Goal: Information Seeking & Learning: Learn about a topic

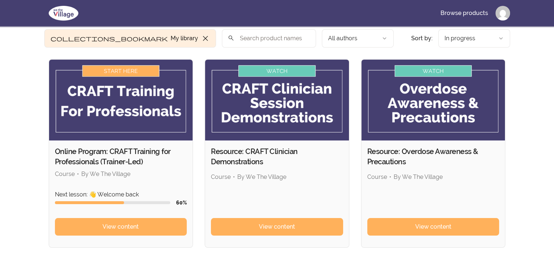
scroll to position [110, 0]
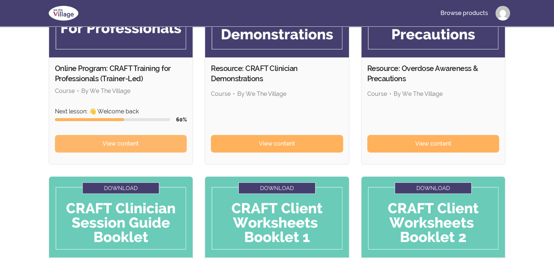
click at [116, 148] on link "View content" at bounding box center [121, 144] width 132 height 18
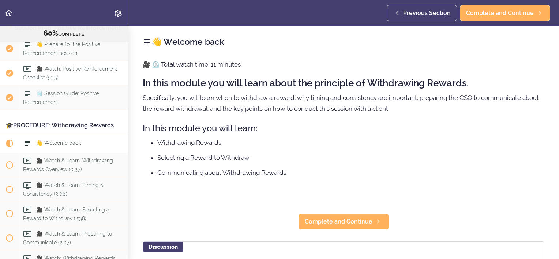
scroll to position [2847, 0]
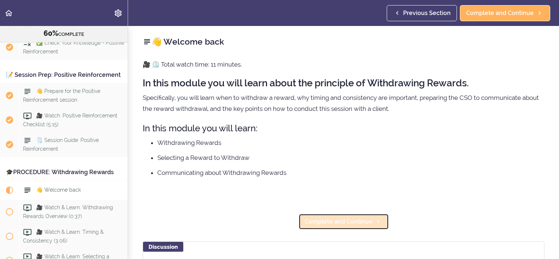
click at [351, 223] on span "Complete and Continue" at bounding box center [339, 221] width 68 height 9
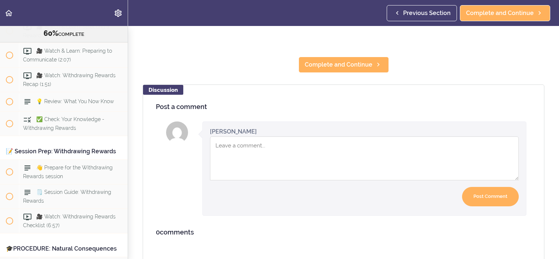
scroll to position [255, 0]
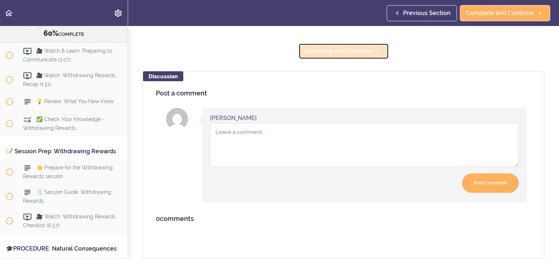
click at [359, 47] on span "Complete and Continue" at bounding box center [339, 51] width 68 height 9
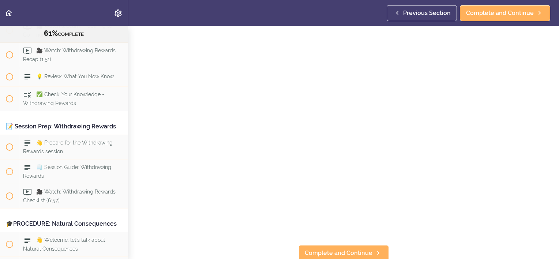
scroll to position [56, 0]
click at [340, 249] on span "Complete and Continue" at bounding box center [339, 251] width 68 height 9
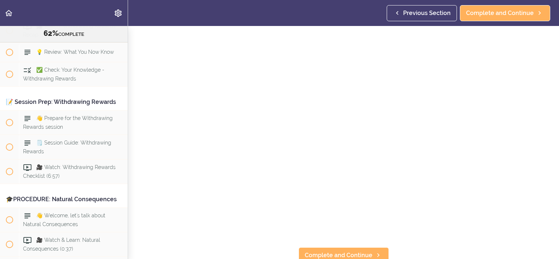
scroll to position [56, 0]
click at [351, 247] on span "Complete and Continue" at bounding box center [339, 251] width 68 height 9
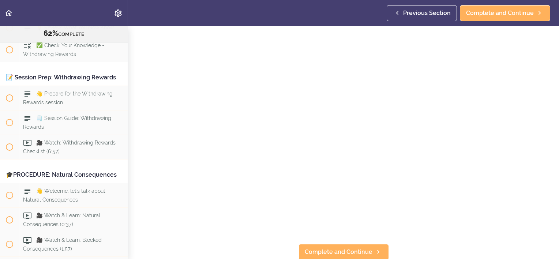
scroll to position [56, 0]
click at [349, 247] on span "Complete and Continue" at bounding box center [339, 251] width 68 height 9
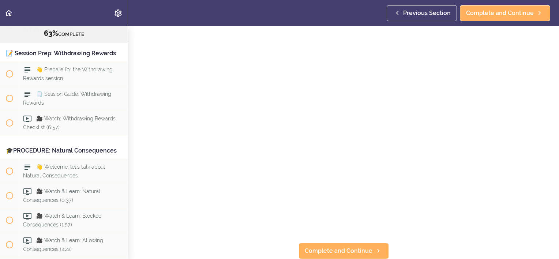
scroll to position [56, 0]
click at [338, 250] on link "Complete and Continue" at bounding box center [344, 251] width 90 height 16
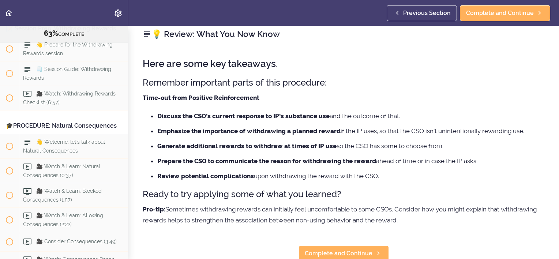
scroll to position [15, 0]
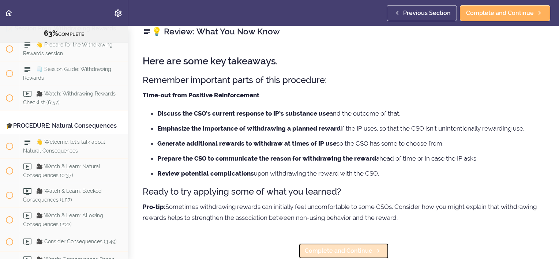
click at [333, 247] on span "Complete and Continue" at bounding box center [339, 251] width 68 height 9
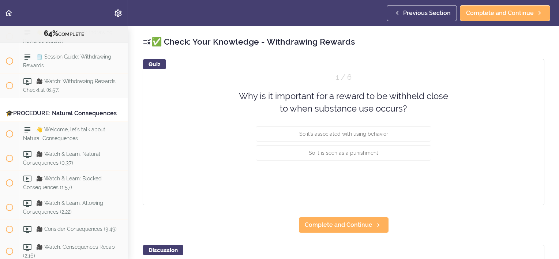
scroll to position [3219, 0]
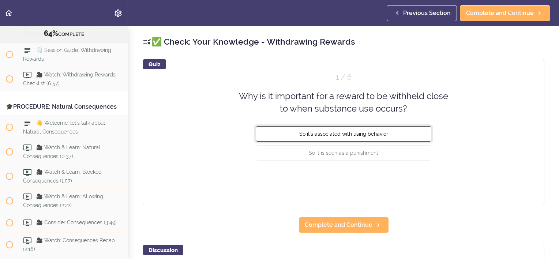
click at [356, 135] on span "So it's associated with using behavior" at bounding box center [343, 134] width 89 height 6
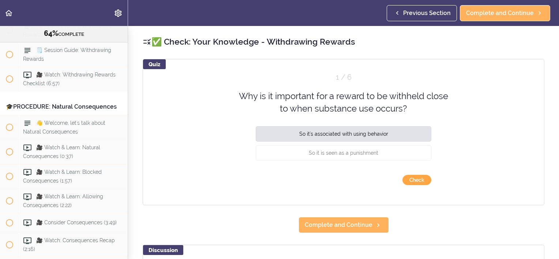
click at [410, 178] on button "Check" at bounding box center [417, 180] width 29 height 10
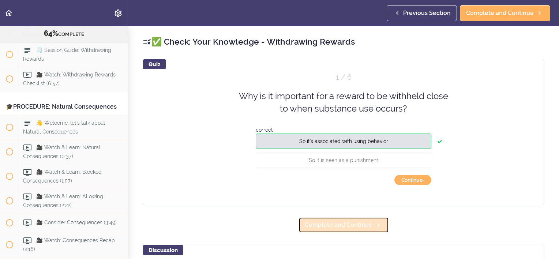
click at [351, 228] on span "Complete and Continue" at bounding box center [339, 225] width 68 height 9
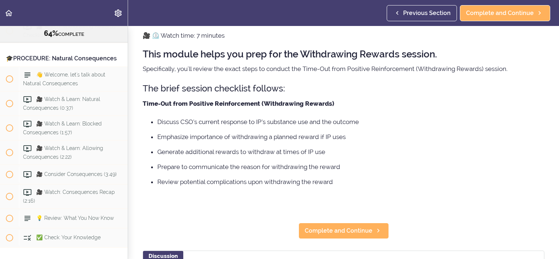
scroll to position [73, 0]
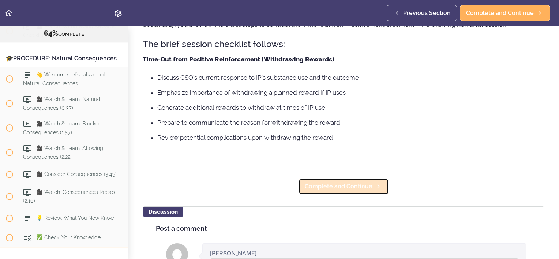
click at [344, 186] on span "Complete and Continue" at bounding box center [339, 186] width 68 height 9
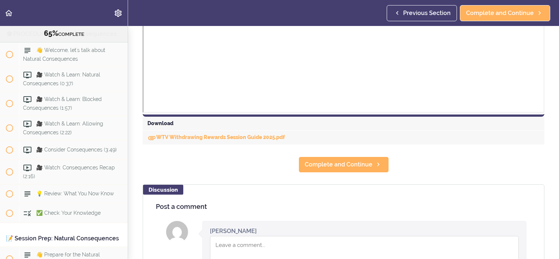
scroll to position [330, 0]
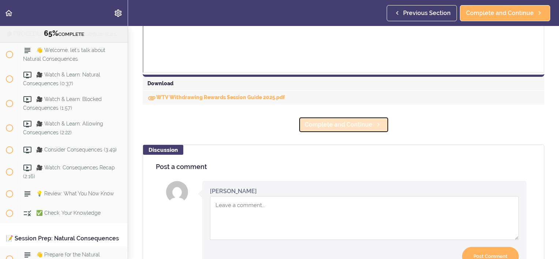
click at [334, 122] on span "Complete and Continue" at bounding box center [339, 124] width 68 height 9
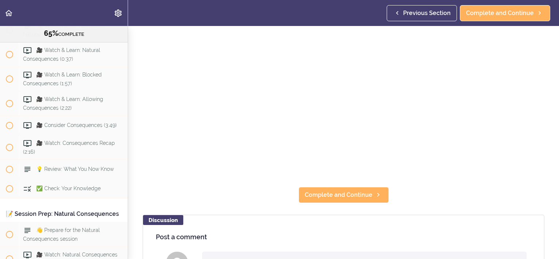
scroll to position [73, 0]
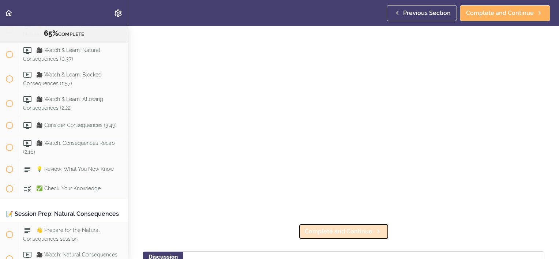
click at [349, 227] on span "Complete and Continue" at bounding box center [339, 231] width 68 height 9
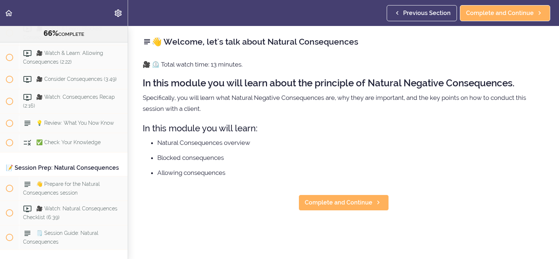
scroll to position [3365, 0]
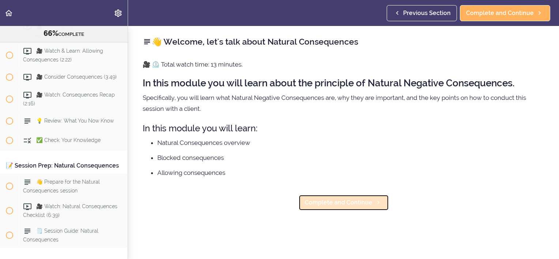
click at [332, 205] on span "Complete and Continue" at bounding box center [339, 202] width 68 height 9
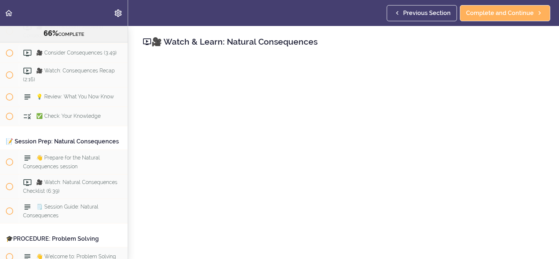
scroll to position [73, 0]
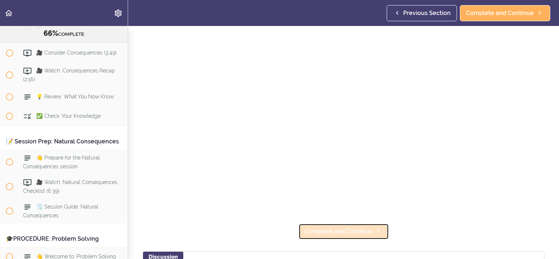
click at [363, 227] on span "Complete and Continue" at bounding box center [339, 231] width 68 height 9
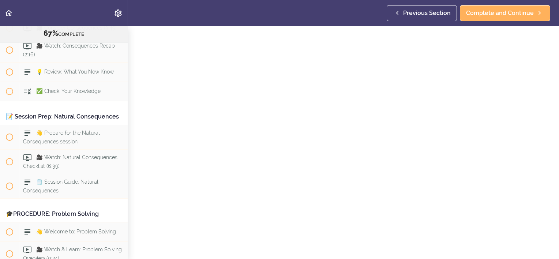
scroll to position [73, 0]
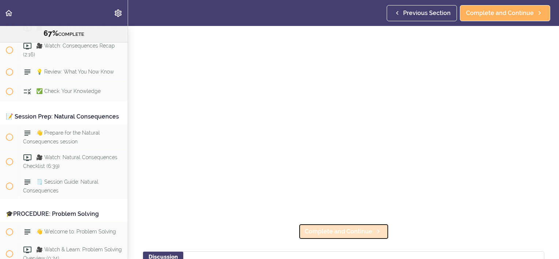
click at [346, 230] on span "Complete and Continue" at bounding box center [339, 231] width 68 height 9
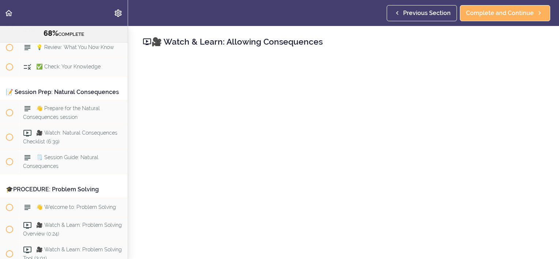
scroll to position [73, 0]
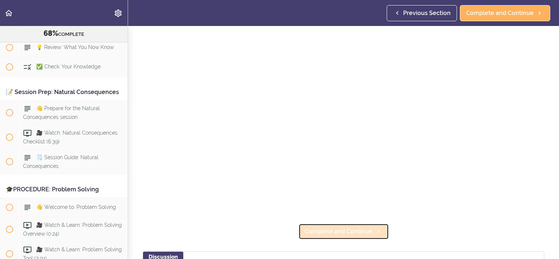
click at [362, 232] on span "Complete and Continue" at bounding box center [339, 231] width 68 height 9
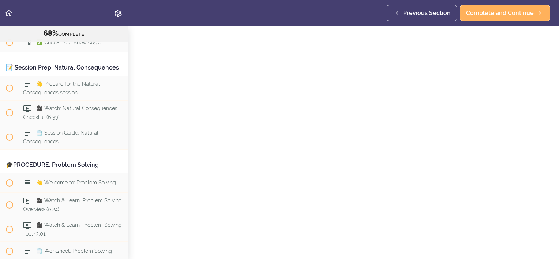
scroll to position [146, 0]
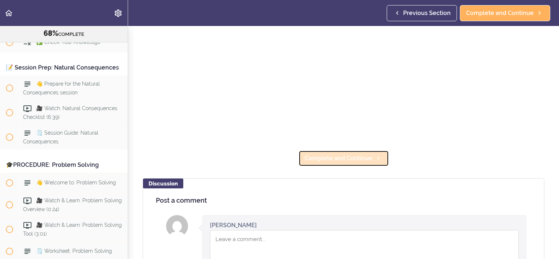
click at [350, 160] on link "Complete and Continue" at bounding box center [344, 158] width 90 height 16
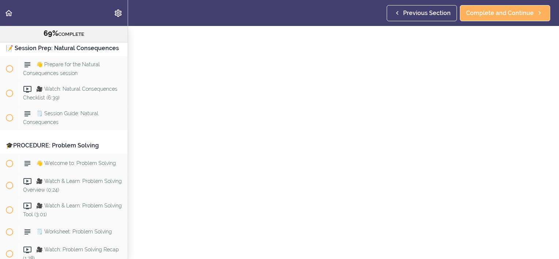
scroll to position [110, 0]
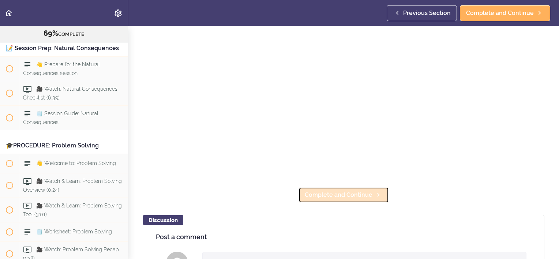
click at [346, 195] on span "Complete and Continue" at bounding box center [339, 195] width 68 height 9
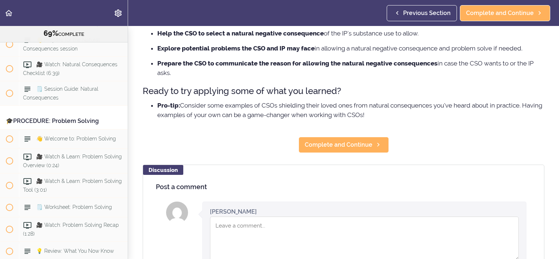
scroll to position [146, 0]
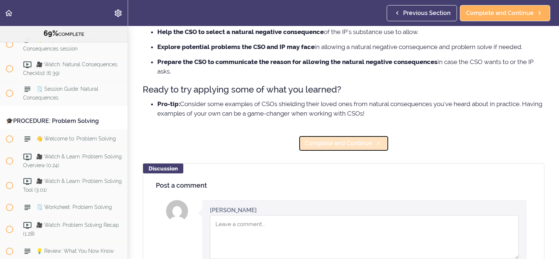
click at [347, 147] on span "Complete and Continue" at bounding box center [339, 143] width 68 height 9
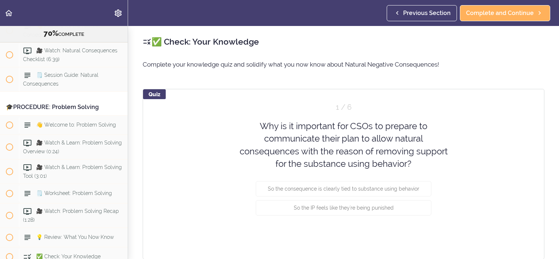
scroll to position [3526, 0]
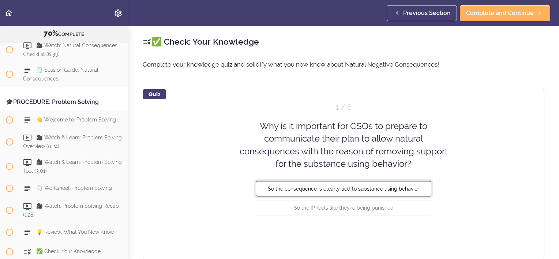
click at [338, 193] on button "So the consequence is clearly tied to substance using behavior" at bounding box center [344, 188] width 176 height 15
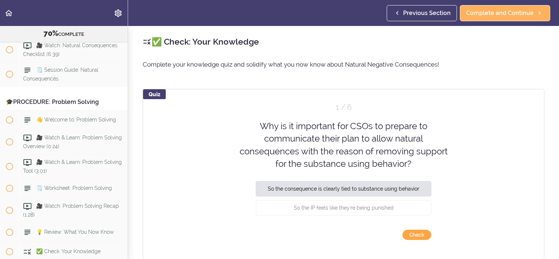
click at [419, 239] on button "Check" at bounding box center [417, 235] width 29 height 10
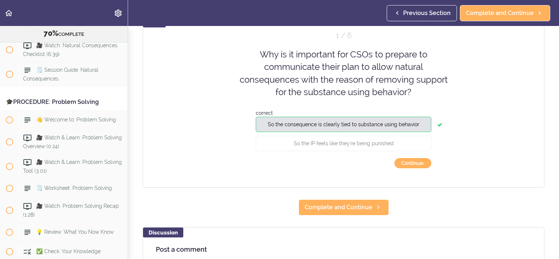
scroll to position [146, 0]
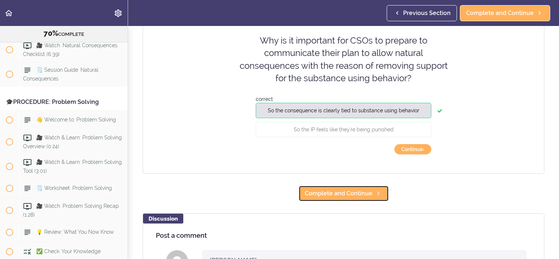
scroll to position [73, 0]
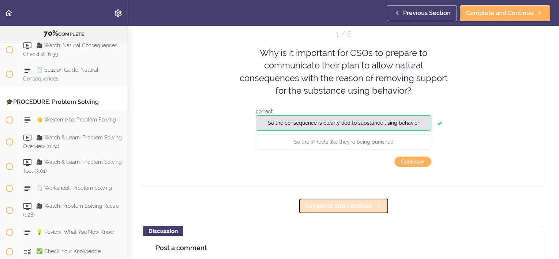
drag, startPoint x: 327, startPoint y: 204, endPoint x: 331, endPoint y: 204, distance: 4.8
click at [327, 204] on span "Complete and Continue" at bounding box center [339, 206] width 68 height 9
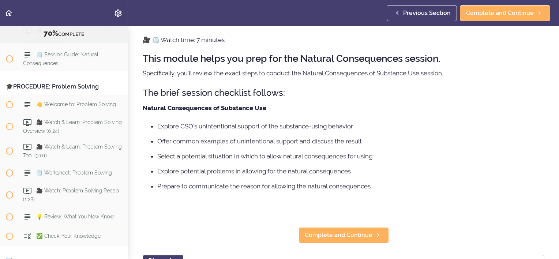
scroll to position [37, 0]
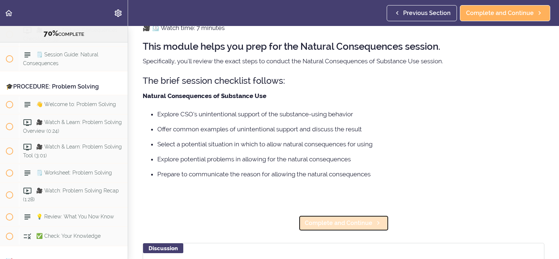
click at [347, 224] on span "Complete and Continue" at bounding box center [339, 223] width 68 height 9
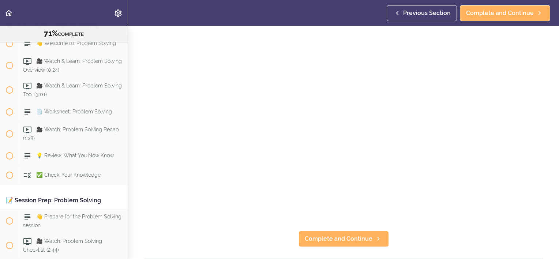
scroll to position [73, 0]
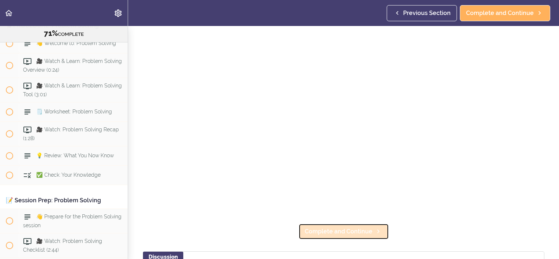
click at [347, 232] on span "Complete and Continue" at bounding box center [339, 231] width 68 height 9
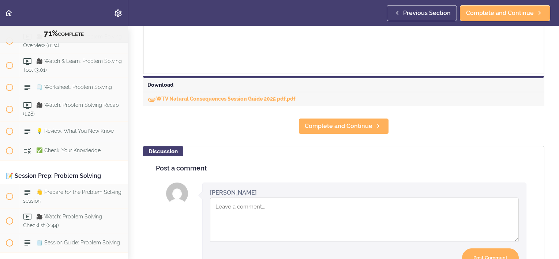
scroll to position [330, 0]
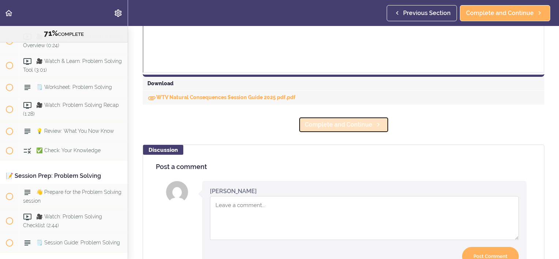
click at [351, 129] on span "Complete and Continue" at bounding box center [339, 124] width 68 height 9
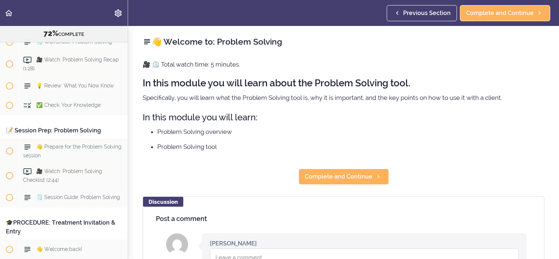
scroll to position [3675, 0]
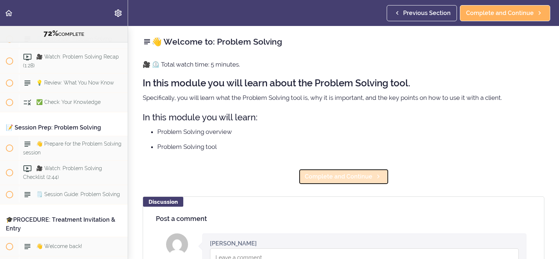
click at [351, 178] on span "Complete and Continue" at bounding box center [339, 176] width 68 height 9
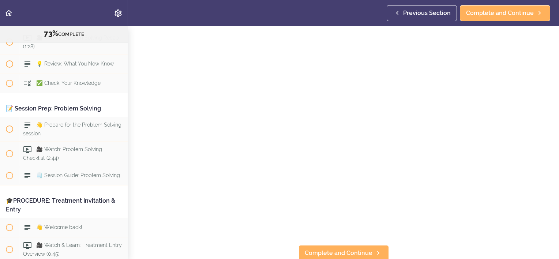
scroll to position [73, 0]
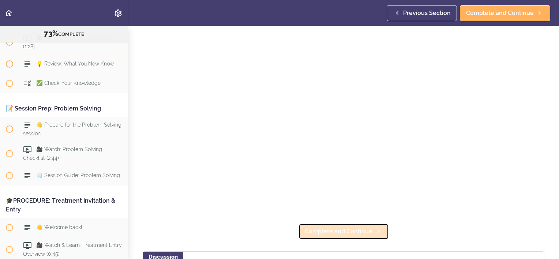
click at [346, 227] on span "Complete and Continue" at bounding box center [339, 231] width 68 height 9
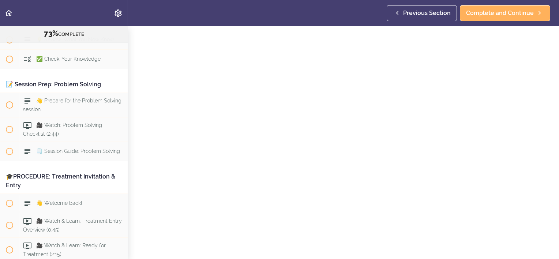
scroll to position [146, 0]
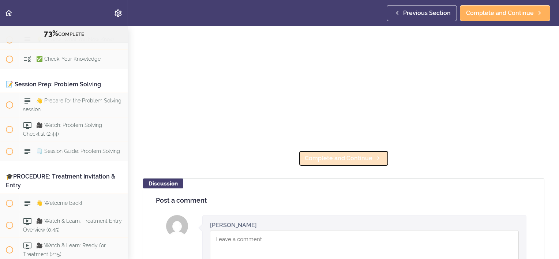
click at [344, 154] on span "Complete and Continue" at bounding box center [339, 158] width 68 height 9
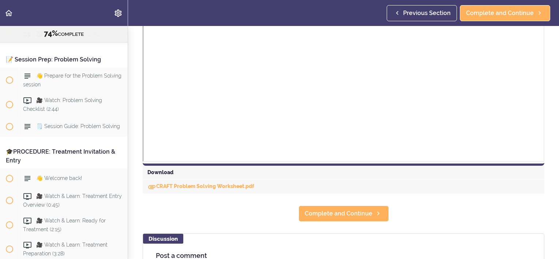
scroll to position [256, 0]
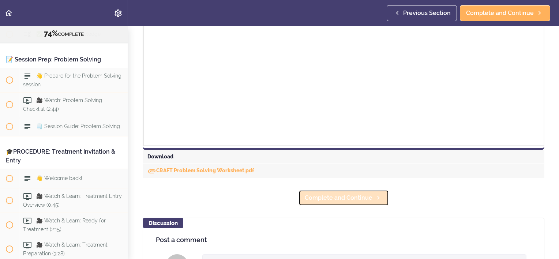
click at [338, 199] on span "Complete and Continue" at bounding box center [339, 198] width 68 height 9
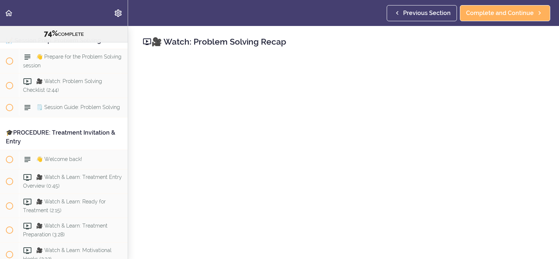
scroll to position [73, 0]
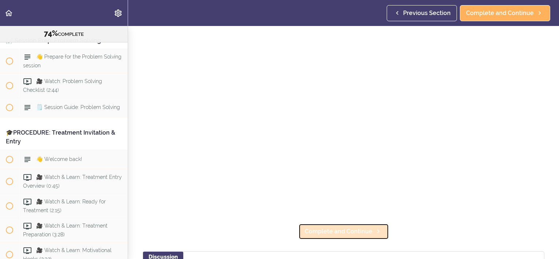
click at [350, 228] on span "Complete and Continue" at bounding box center [339, 231] width 68 height 9
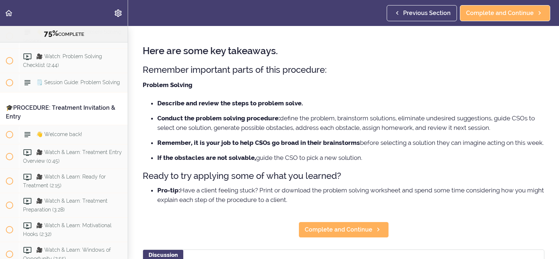
scroll to position [37, 0]
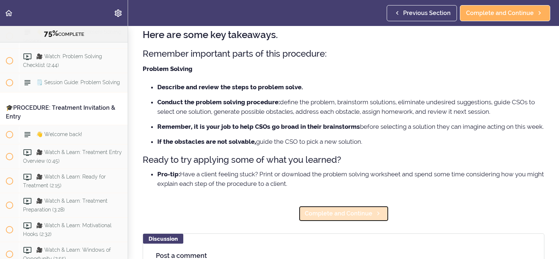
click at [329, 218] on span "Complete and Continue" at bounding box center [339, 213] width 68 height 9
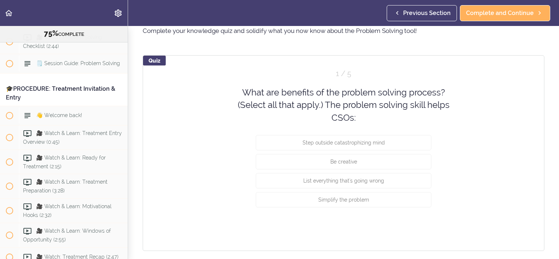
scroll to position [73, 0]
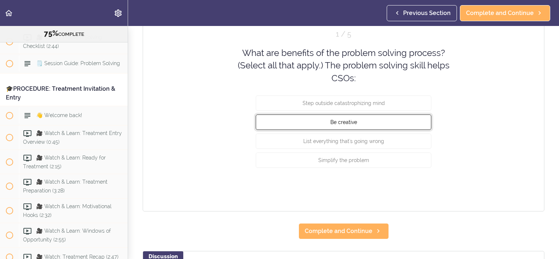
click at [336, 123] on span "Be creative" at bounding box center [344, 122] width 27 height 6
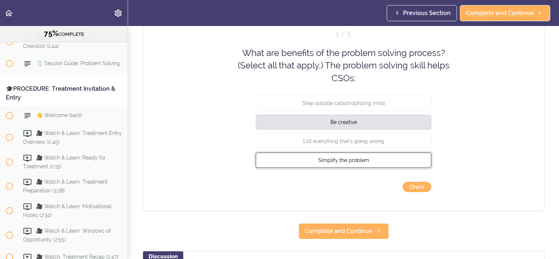
click at [329, 156] on button "Simplify the problem" at bounding box center [344, 160] width 176 height 15
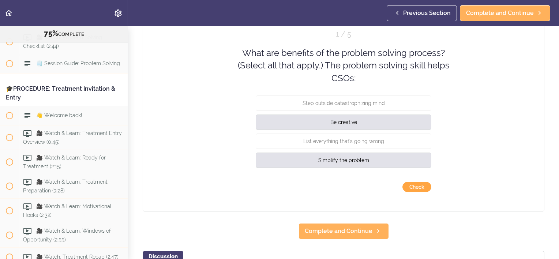
click at [413, 185] on button "Check" at bounding box center [417, 187] width 29 height 10
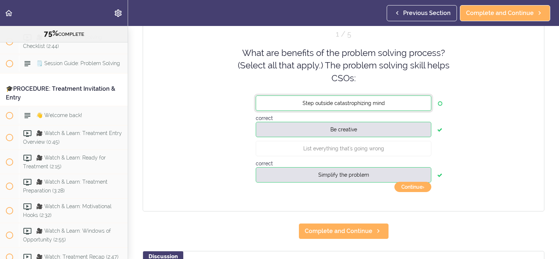
click at [359, 106] on button "Step outside catastrophizing mind" at bounding box center [344, 103] width 176 height 15
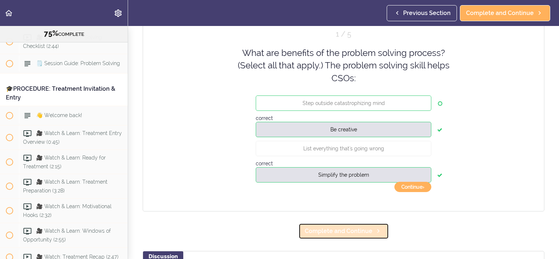
drag, startPoint x: 343, startPoint y: 230, endPoint x: 347, endPoint y: 229, distance: 4.2
click at [343, 230] on span "Complete and Continue" at bounding box center [339, 231] width 68 height 9
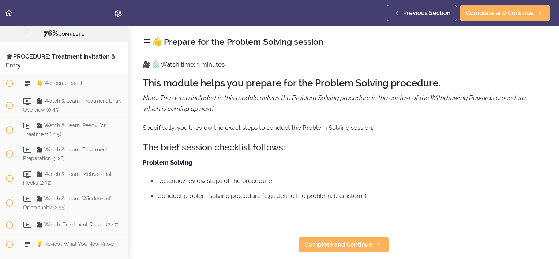
scroll to position [3850, 0]
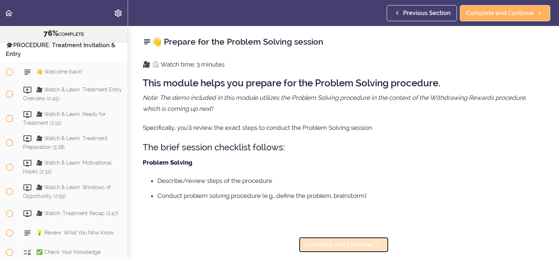
click at [338, 242] on span "Complete and Continue" at bounding box center [339, 245] width 68 height 9
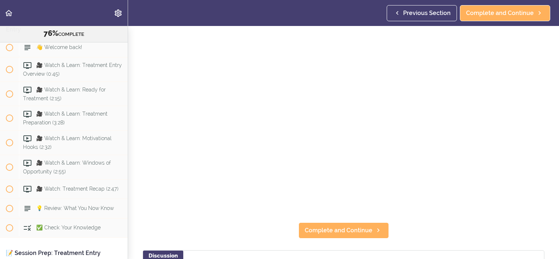
scroll to position [73, 0]
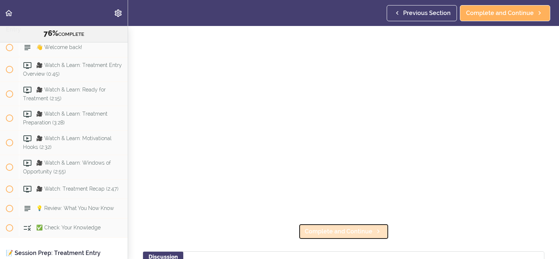
click at [327, 230] on span "Complete and Continue" at bounding box center [339, 231] width 68 height 9
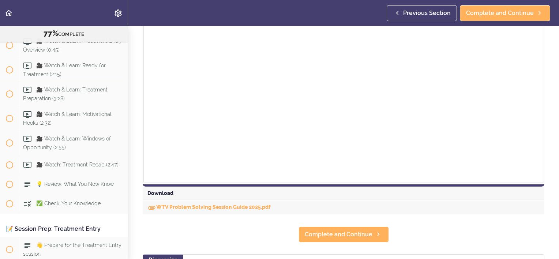
scroll to position [256, 0]
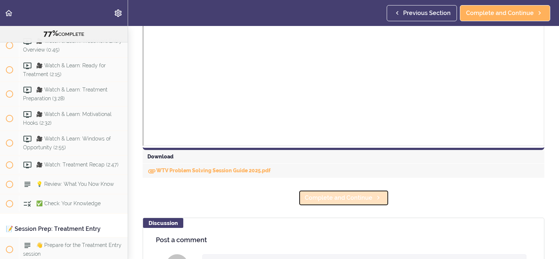
click at [336, 199] on span "Complete and Continue" at bounding box center [339, 198] width 68 height 9
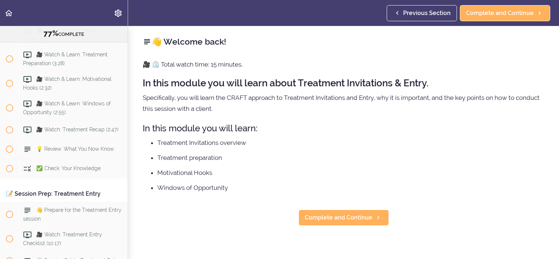
scroll to position [3955, 0]
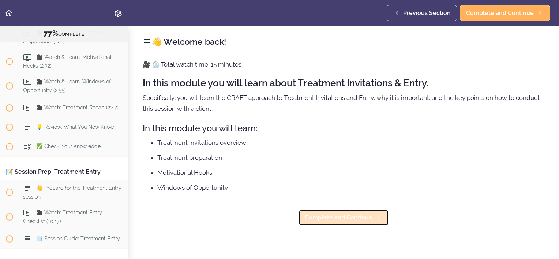
click at [335, 221] on span "Complete and Continue" at bounding box center [339, 217] width 68 height 9
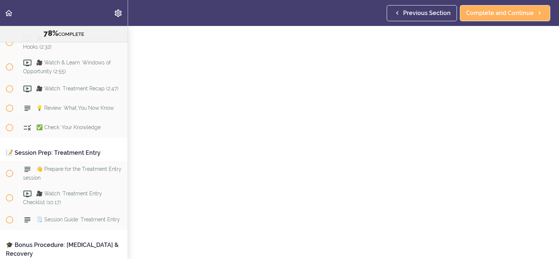
scroll to position [73, 0]
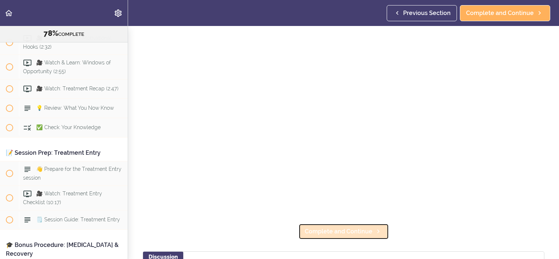
click at [340, 233] on link "Complete and Continue" at bounding box center [344, 232] width 90 height 16
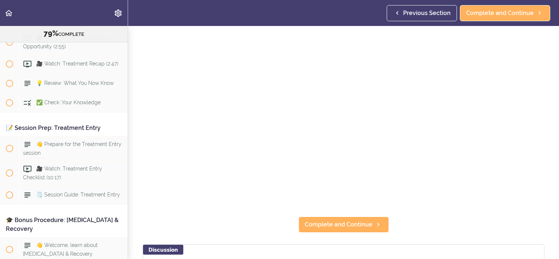
scroll to position [146, 0]
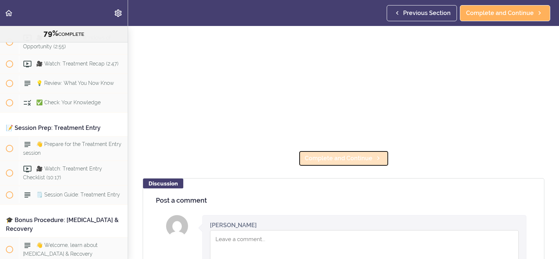
click at [346, 161] on link "Complete and Continue" at bounding box center [344, 158] width 90 height 16
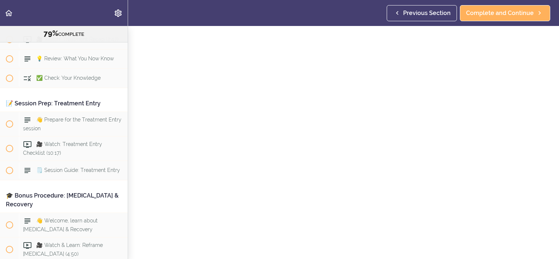
scroll to position [73, 0]
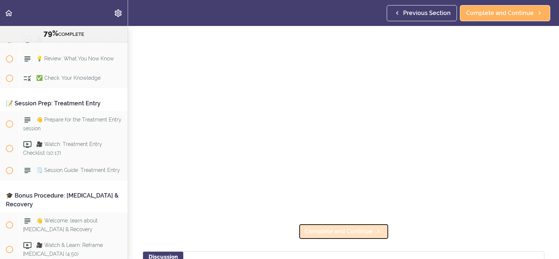
click at [337, 224] on link "Complete and Continue" at bounding box center [344, 232] width 90 height 16
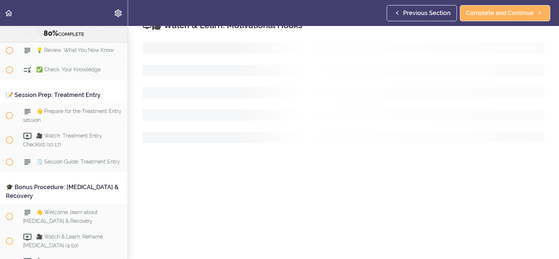
click at [343, 230] on section "Online Program: CRAFT Training for Professionals (Trainer-Led) 80% COMPLETE 📜In…" at bounding box center [279, 142] width 559 height 233
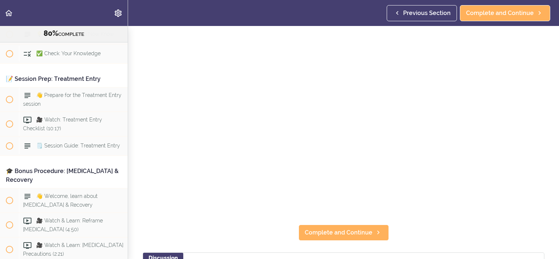
scroll to position [73, 0]
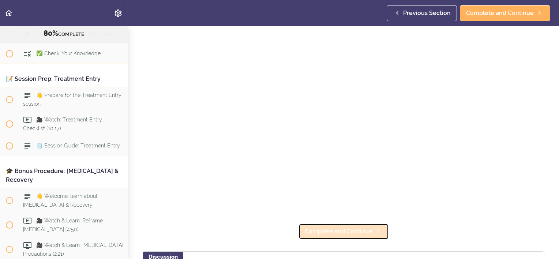
click at [352, 227] on span "Complete and Continue" at bounding box center [339, 231] width 68 height 9
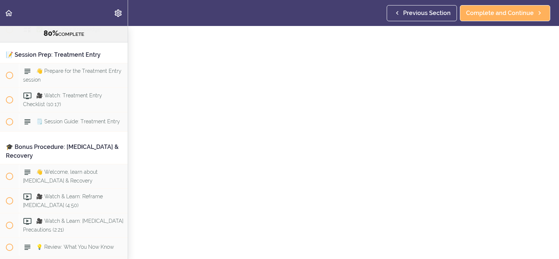
scroll to position [73, 0]
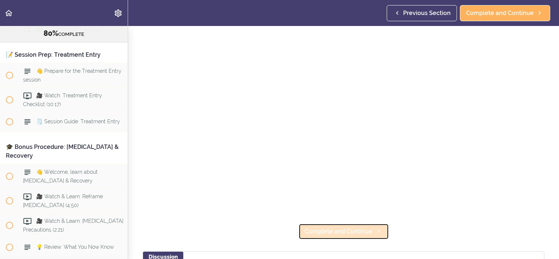
click at [341, 228] on span "Complete and Continue" at bounding box center [339, 231] width 68 height 9
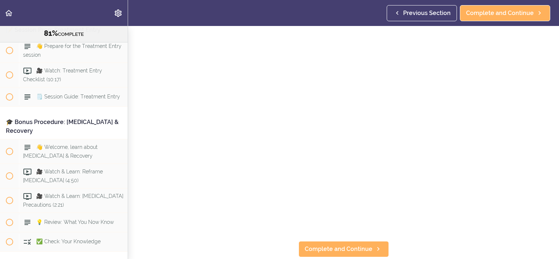
scroll to position [110, 0]
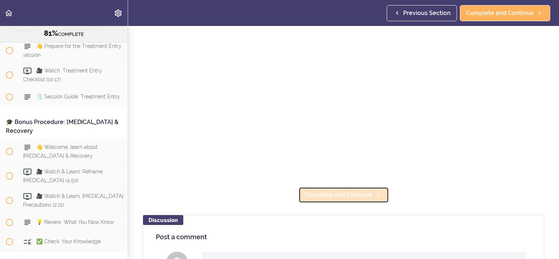
click at [340, 191] on span "Complete and Continue" at bounding box center [339, 195] width 68 height 9
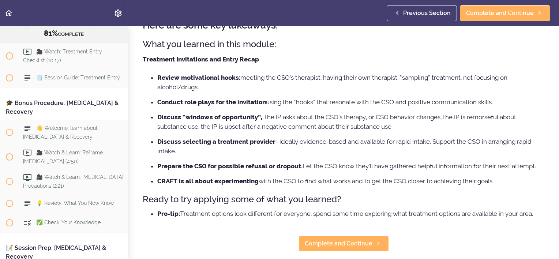
scroll to position [73, 0]
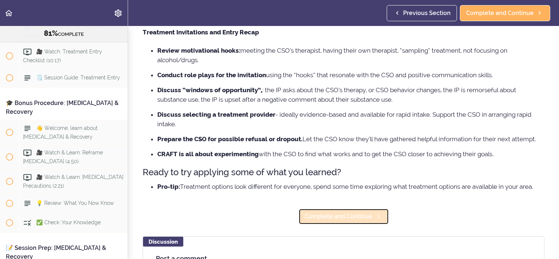
click at [330, 214] on span "Complete and Continue" at bounding box center [339, 216] width 68 height 9
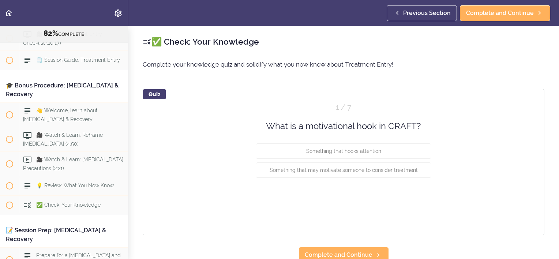
scroll to position [4136, 0]
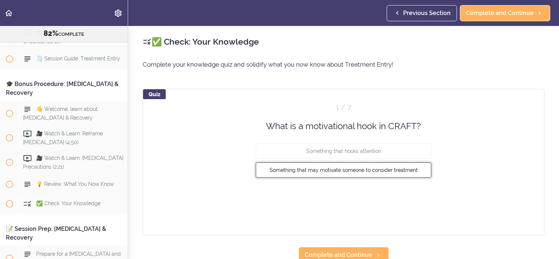
click at [336, 171] on span "Something that may motivate someone to consider treatment" at bounding box center [344, 170] width 148 height 6
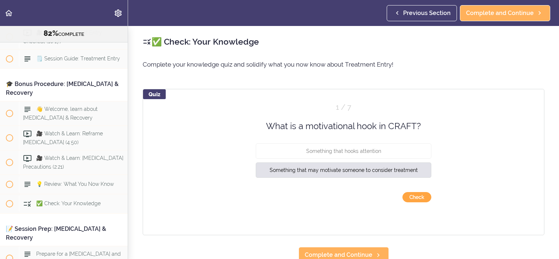
click at [408, 200] on button "Check" at bounding box center [417, 197] width 29 height 10
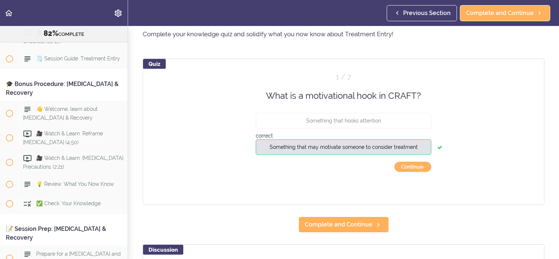
scroll to position [73, 0]
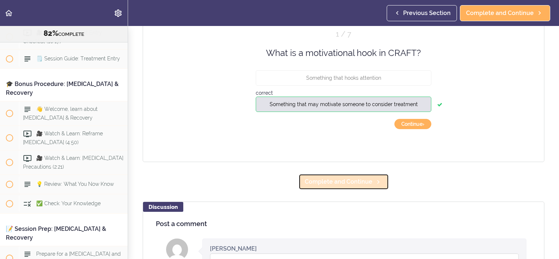
click at [350, 182] on span "Complete and Continue" at bounding box center [339, 182] width 68 height 9
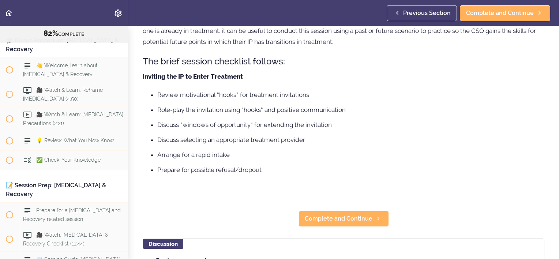
scroll to position [110, 0]
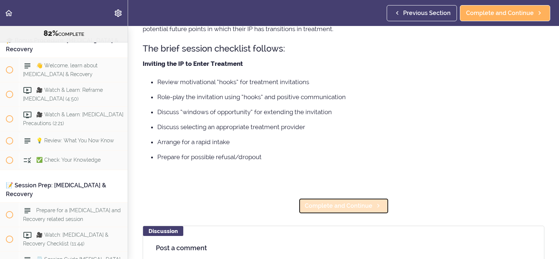
click at [338, 208] on span "Complete and Continue" at bounding box center [339, 206] width 68 height 9
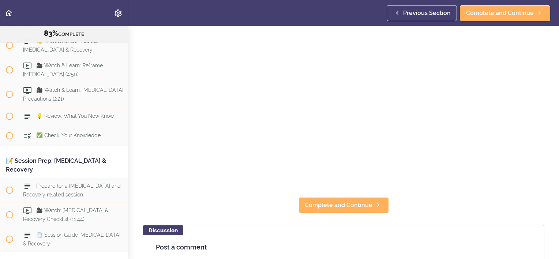
scroll to position [183, 0]
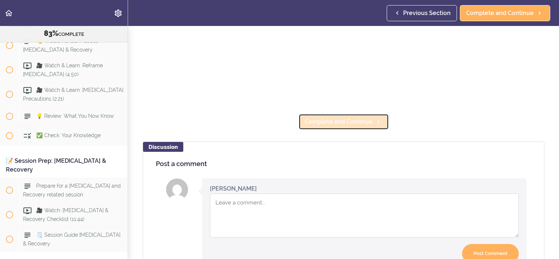
click at [337, 120] on span "Complete and Continue" at bounding box center [339, 122] width 68 height 9
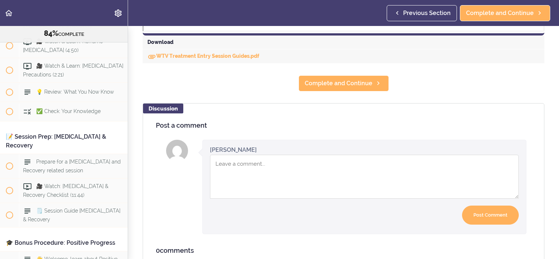
scroll to position [297, 0]
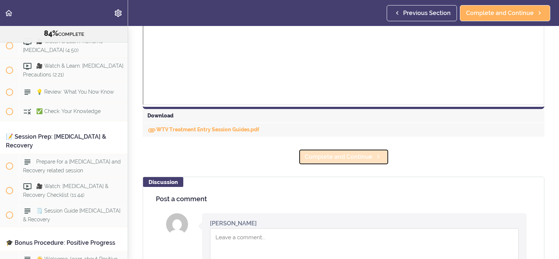
click at [331, 154] on span "Complete and Continue" at bounding box center [339, 157] width 68 height 9
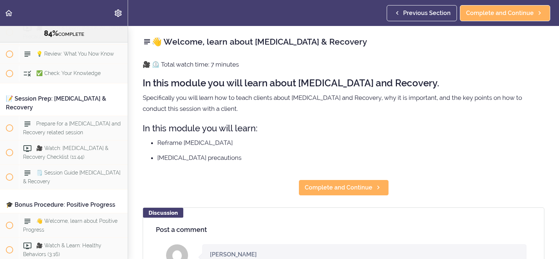
scroll to position [4285, 0]
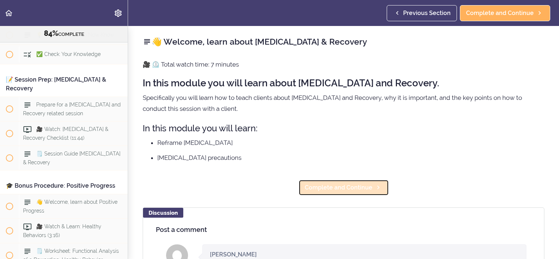
click at [358, 188] on span "Complete and Continue" at bounding box center [339, 187] width 68 height 9
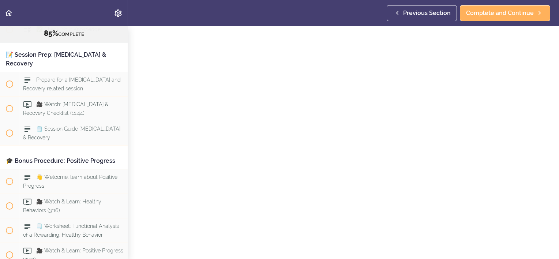
scroll to position [110, 0]
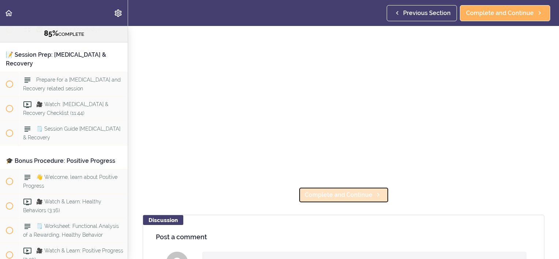
click at [349, 193] on span "Complete and Continue" at bounding box center [339, 195] width 68 height 9
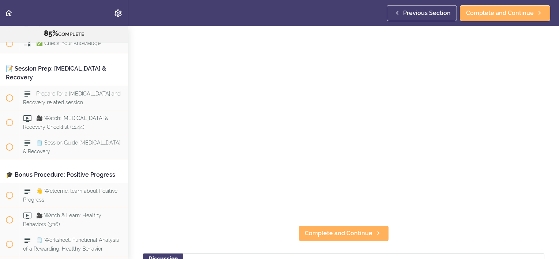
scroll to position [73, 0]
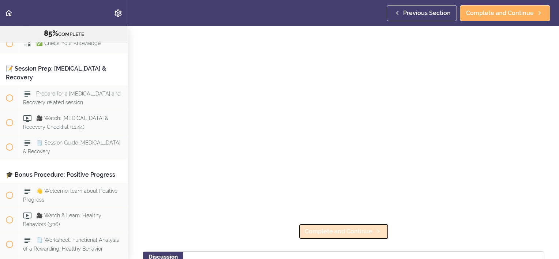
click at [351, 230] on span "Complete and Continue" at bounding box center [339, 231] width 68 height 9
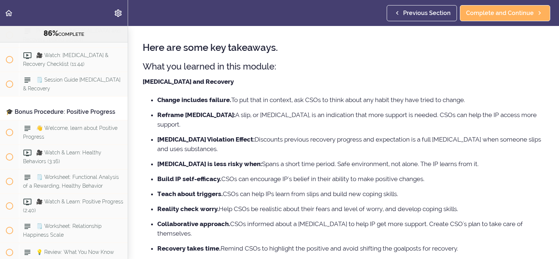
scroll to position [37, 0]
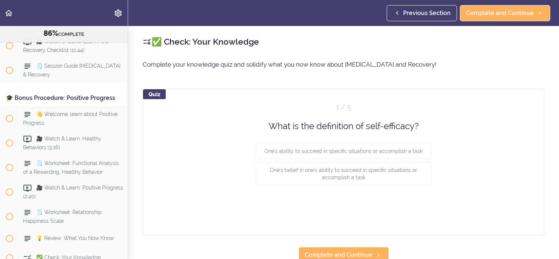
scroll to position [4378, 0]
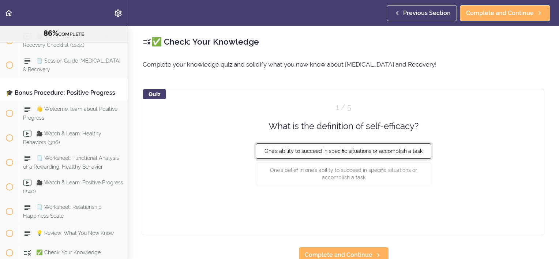
click at [351, 148] on span "One's ability to succeed in specific situations or accomplish a task" at bounding box center [344, 151] width 158 height 6
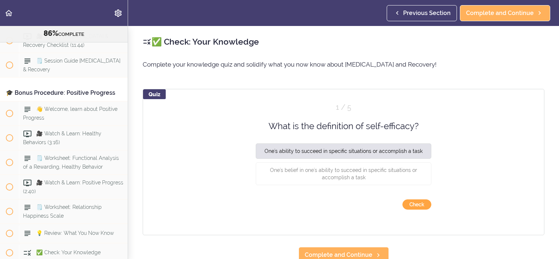
click at [412, 205] on button "Check" at bounding box center [417, 205] width 29 height 10
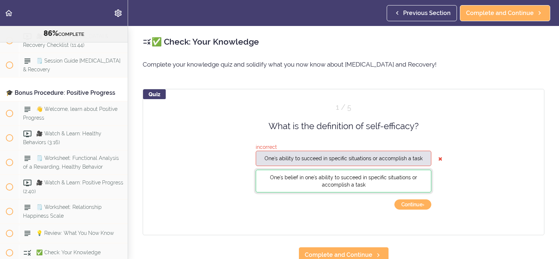
click at [334, 179] on span "One's belief in one's ability to succeed in specific situations or accomplish a…" at bounding box center [343, 181] width 147 height 13
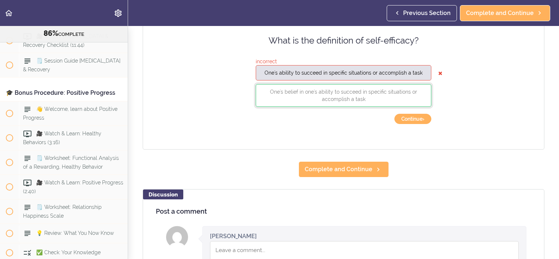
scroll to position [110, 0]
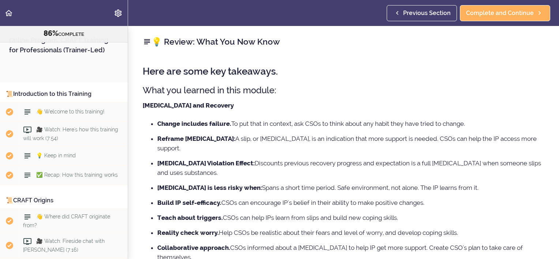
scroll to position [4368, 0]
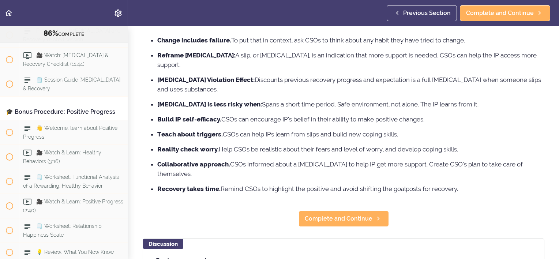
scroll to position [146, 0]
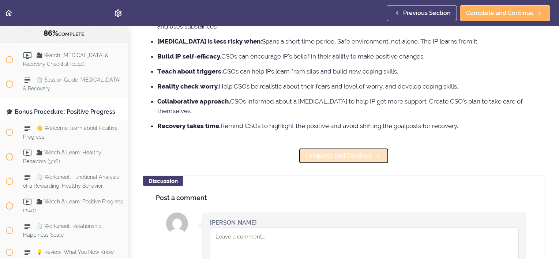
click at [357, 152] on span "Complete and Continue" at bounding box center [339, 156] width 68 height 9
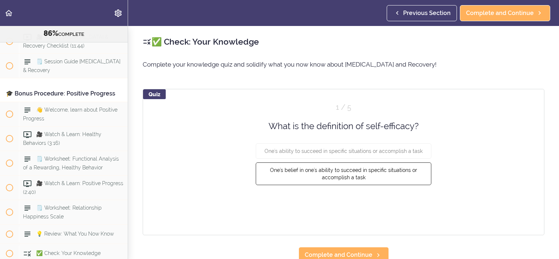
scroll to position [4378, 0]
click at [367, 175] on button "One's belief in one's ability to succeed in specific situations or accomplish a…" at bounding box center [344, 174] width 176 height 23
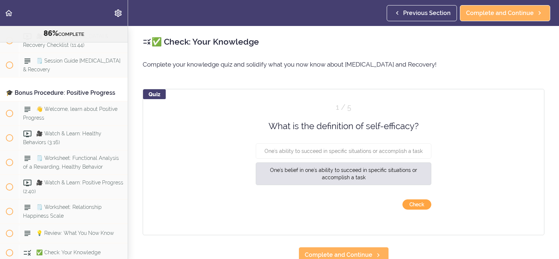
click at [422, 201] on button "Check" at bounding box center [417, 205] width 29 height 10
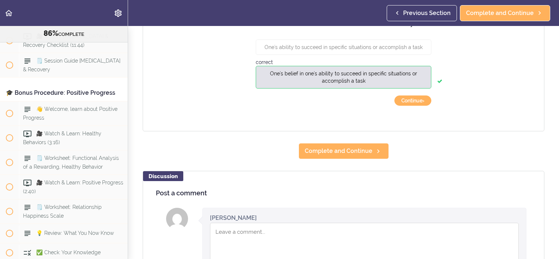
scroll to position [110, 0]
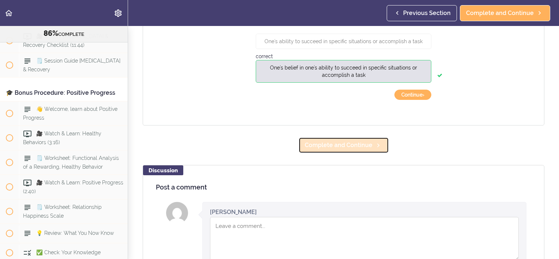
click at [343, 148] on span "Complete and Continue" at bounding box center [339, 145] width 68 height 9
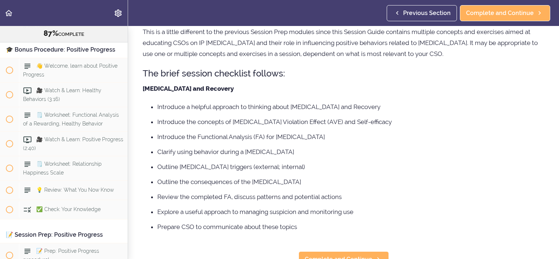
scroll to position [87, 0]
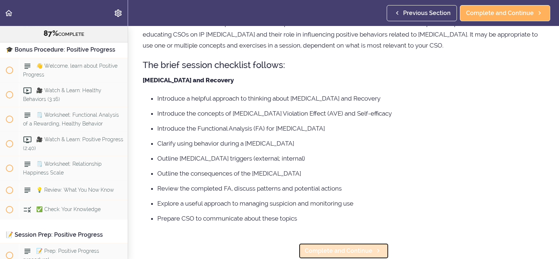
click at [337, 247] on span "Complete and Continue" at bounding box center [339, 251] width 68 height 9
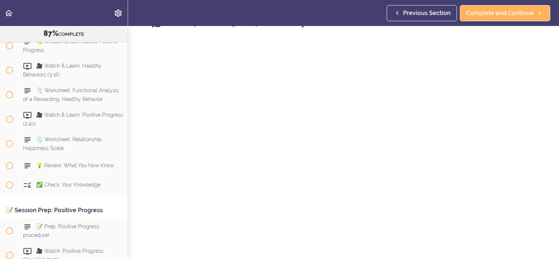
scroll to position [56, 0]
click at [350, 247] on span "Complete and Continue" at bounding box center [339, 251] width 68 height 9
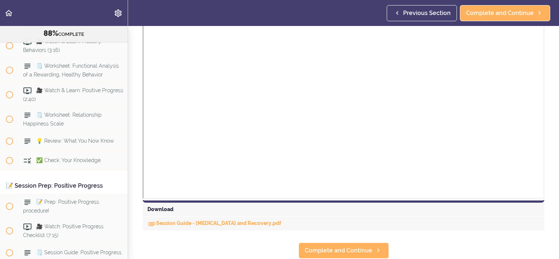
scroll to position [256, 0]
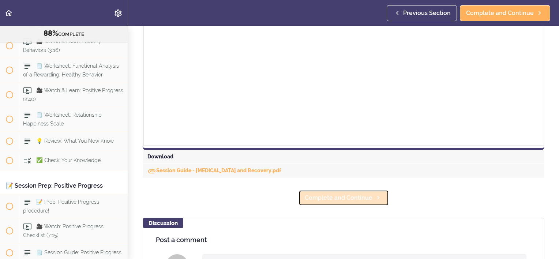
click at [354, 201] on span "Complete and Continue" at bounding box center [339, 198] width 68 height 9
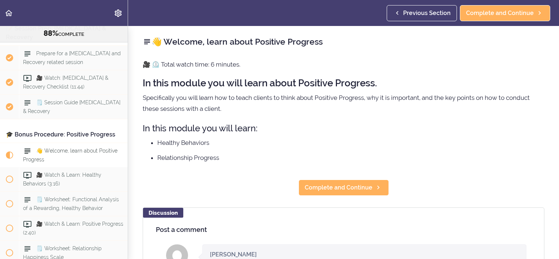
scroll to position [4333, 0]
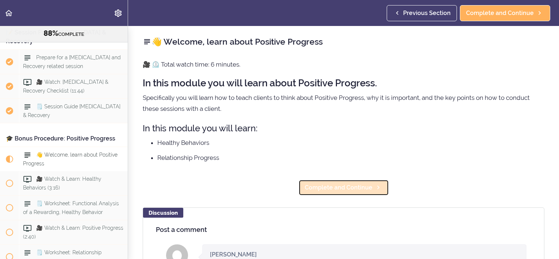
click at [332, 186] on span "Complete and Continue" at bounding box center [339, 187] width 68 height 9
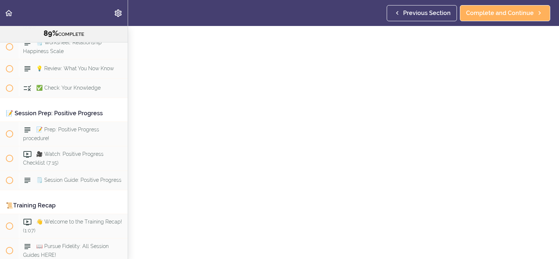
scroll to position [110, 0]
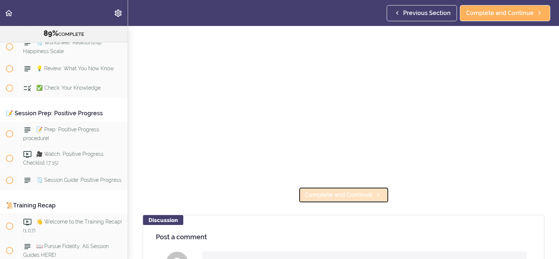
click at [342, 197] on link "Complete and Continue" at bounding box center [344, 195] width 90 height 16
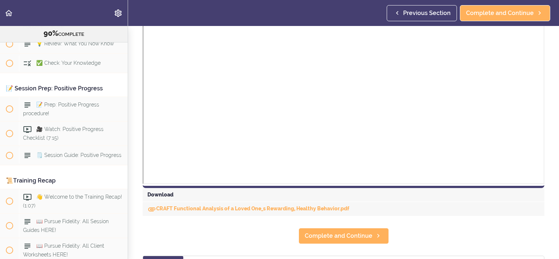
scroll to position [256, 0]
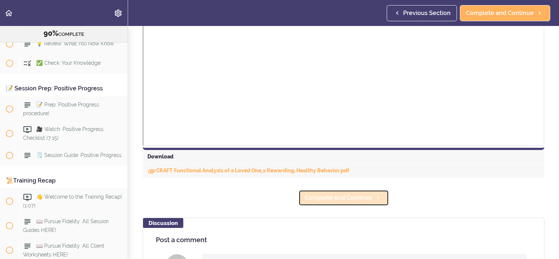
click at [350, 202] on link "Complete and Continue" at bounding box center [344, 198] width 90 height 16
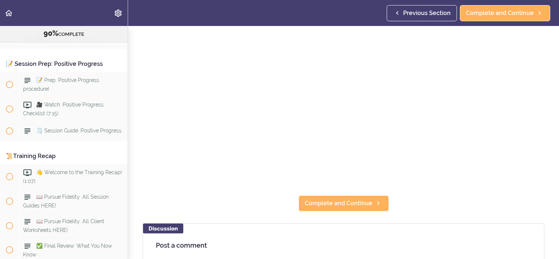
scroll to position [110, 0]
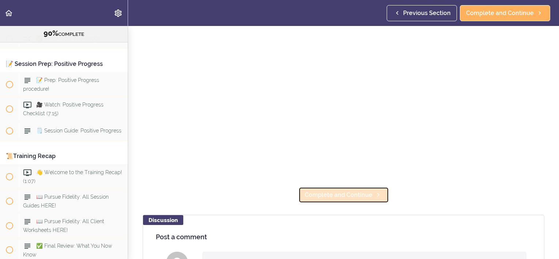
click at [342, 196] on span "Complete and Continue" at bounding box center [339, 195] width 68 height 9
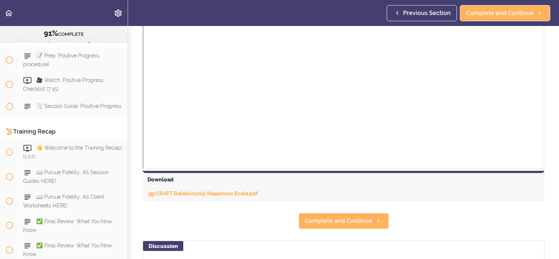
scroll to position [293, 0]
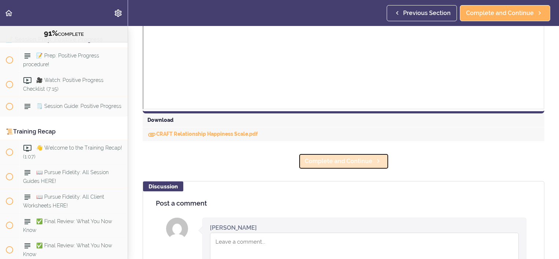
click at [345, 163] on span "Complete and Continue" at bounding box center [339, 161] width 68 height 9
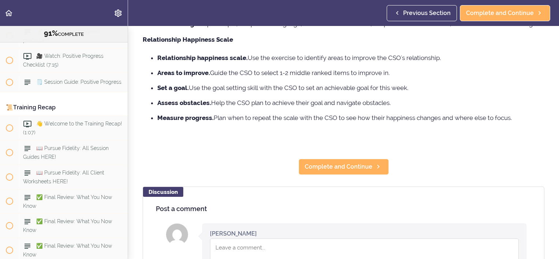
scroll to position [146, 0]
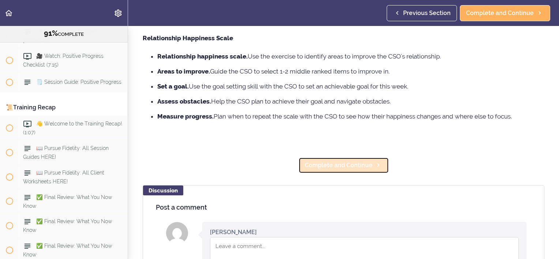
click at [347, 168] on span "Complete and Continue" at bounding box center [339, 165] width 68 height 9
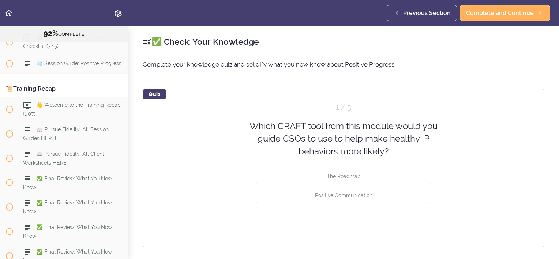
scroll to position [4660, 0]
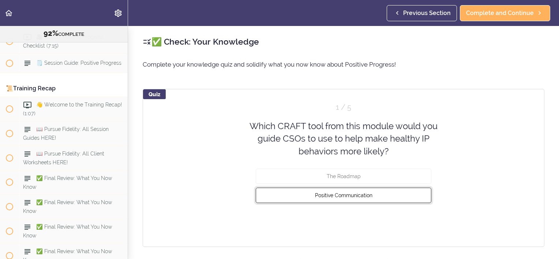
click at [344, 198] on button "Positive Communication" at bounding box center [344, 195] width 176 height 15
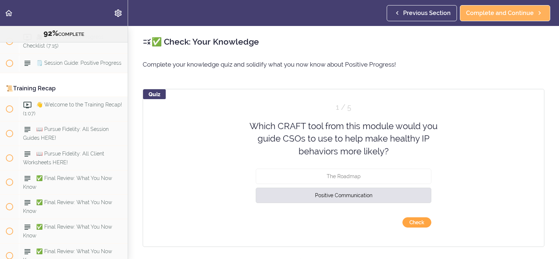
click at [413, 223] on button "Check" at bounding box center [417, 222] width 29 height 10
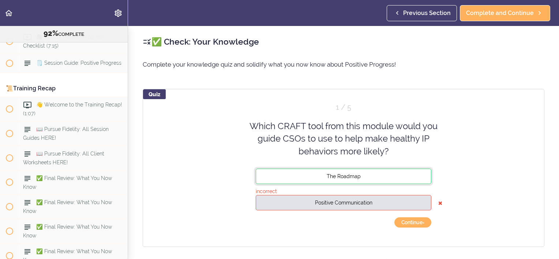
click at [352, 179] on button "The Roadmap" at bounding box center [344, 176] width 176 height 15
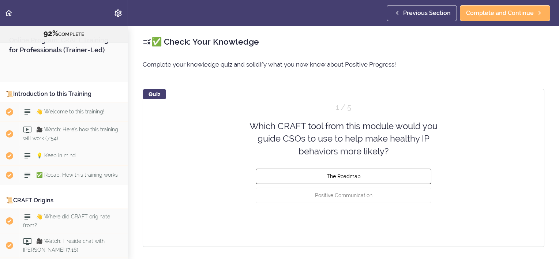
scroll to position [4670, 0]
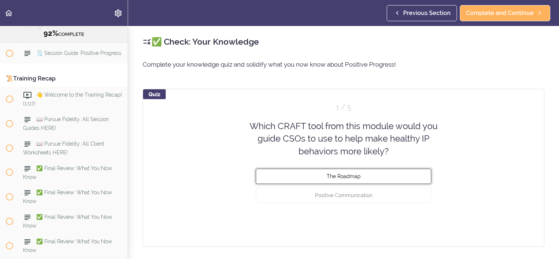
click at [362, 182] on button "The Roadmap" at bounding box center [344, 176] width 176 height 15
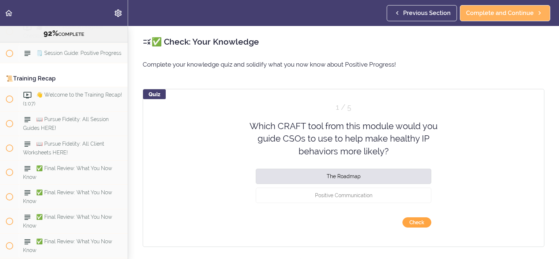
click at [419, 226] on button "Check" at bounding box center [417, 222] width 29 height 10
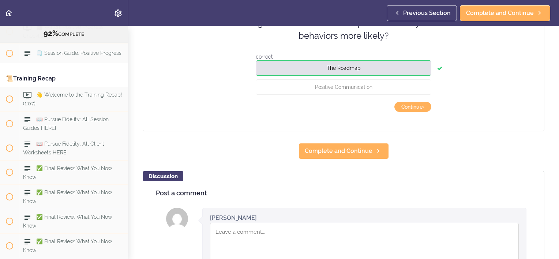
scroll to position [146, 0]
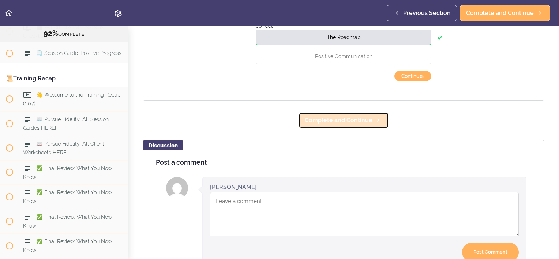
click at [349, 121] on span "Complete and Continue" at bounding box center [339, 120] width 68 height 9
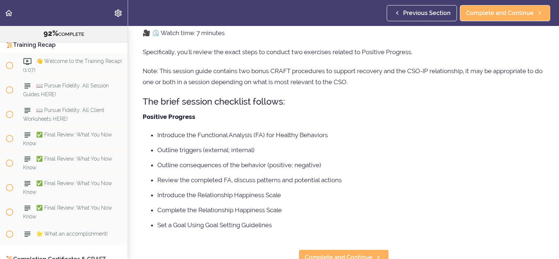
scroll to position [65, 0]
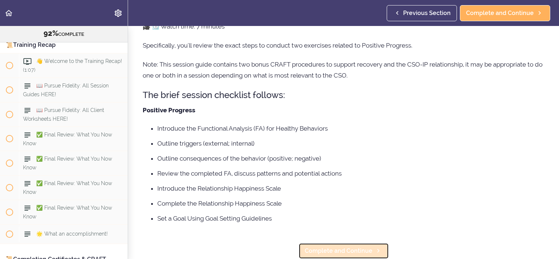
click at [338, 247] on span "Complete and Continue" at bounding box center [339, 251] width 68 height 9
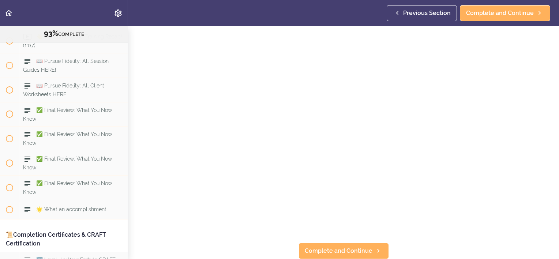
scroll to position [56, 0]
click at [343, 249] on span "Complete and Continue" at bounding box center [339, 251] width 68 height 9
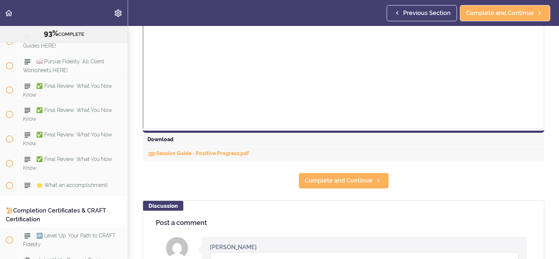
scroll to position [330, 0]
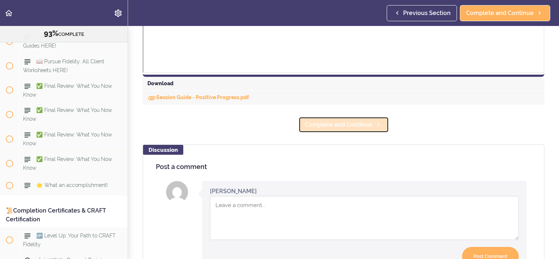
click at [348, 127] on span "Complete and Continue" at bounding box center [339, 124] width 68 height 9
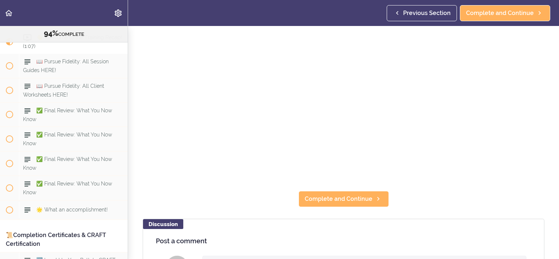
scroll to position [4727, 0]
